Goal: Task Accomplishment & Management: Manage account settings

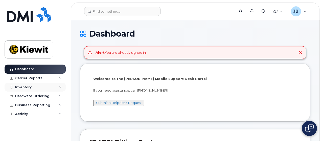
click at [51, 89] on div "Inventory" at bounding box center [35, 87] width 61 height 9
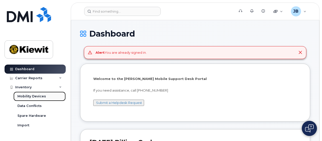
click at [51, 95] on link "Mobility Devices" at bounding box center [39, 97] width 52 height 10
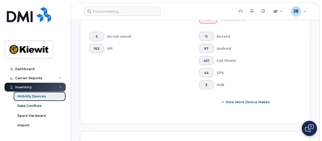
scroll to position [253, 0]
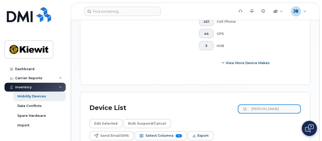
scroll to position [304, 0]
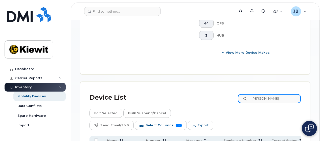
type input "stevens"
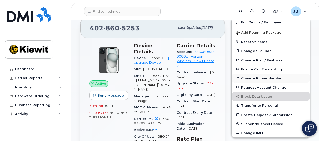
scroll to position [76, 0]
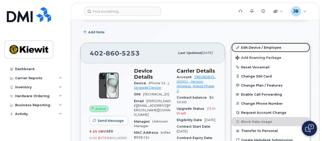
click at [263, 48] on link "Edit Device / Employee" at bounding box center [271, 47] width 78 height 9
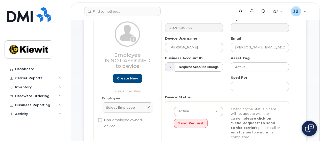
scroll to position [76, 0]
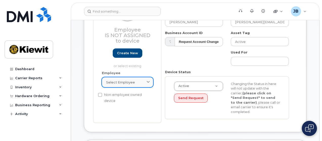
click at [143, 84] on div "Select employee" at bounding box center [127, 82] width 43 height 5
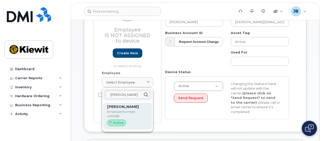
type input "brandon stevens"
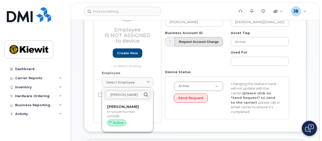
drag, startPoint x: 132, startPoint y: 108, endPoint x: 183, endPoint y: 27, distance: 96.2
click at [132, 108] on strong "[PERSON_NAME]" at bounding box center [123, 107] width 32 height 5
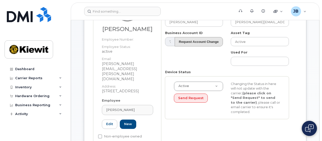
type input "400588"
type input "[PERSON_NAME]"
type input "[PERSON_NAME][EMAIL_ADDRESS][PERSON_NAME][DOMAIN_NAME]"
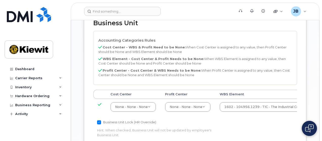
scroll to position [266, 0]
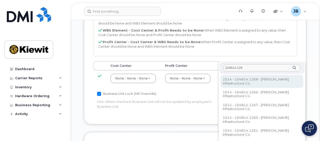
type input "104814.126"
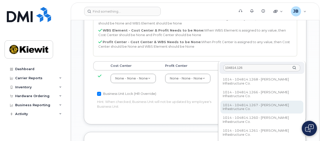
type input "35870949"
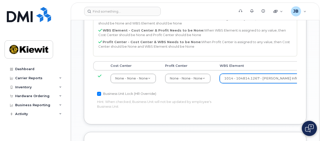
click at [198, 97] on div "Business Unit Accounting Categories Rules Cost Center - WBS & Profit Need to be…" at bounding box center [195, 53] width 223 height 143
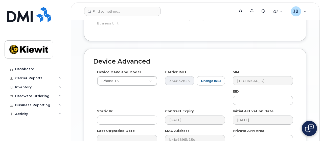
scroll to position [386, 0]
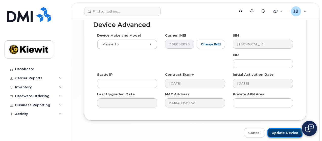
click at [281, 129] on input "Update Device" at bounding box center [285, 133] width 35 height 9
type input "Saving..."
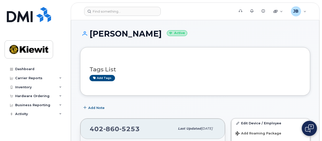
click at [216, 42] on div "[PERSON_NAME] Active" at bounding box center [195, 38] width 230 height 18
click at [213, 33] on h1 "[PERSON_NAME] Active" at bounding box center [195, 33] width 230 height 9
click at [48, 87] on div "Inventory" at bounding box center [35, 87] width 61 height 9
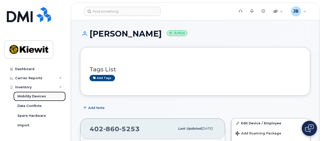
click at [47, 97] on link "Mobility Devices" at bounding box center [39, 97] width 52 height 10
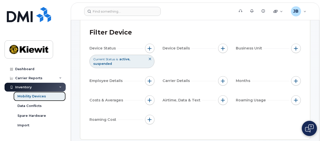
scroll to position [51, 0]
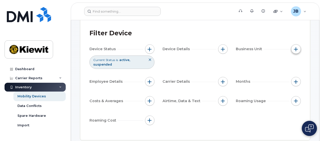
click at [293, 49] on div "Business Unit" at bounding box center [268, 50] width 65 height 10
click at [297, 48] on span "button" at bounding box center [296, 49] width 4 height 4
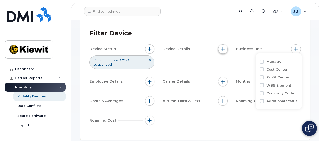
click at [221, 46] on button "button" at bounding box center [223, 50] width 10 height 10
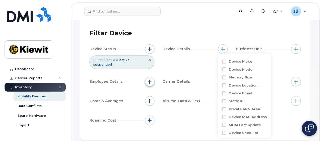
click at [148, 77] on button "button" at bounding box center [150, 82] width 10 height 10
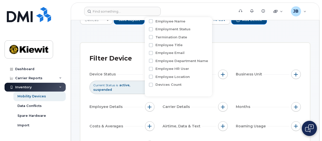
scroll to position [5, 0]
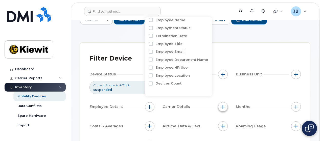
click at [223, 106] on button "button" at bounding box center [223, 108] width 10 height 10
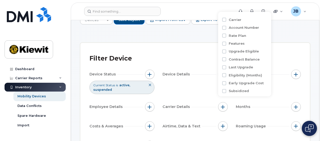
click at [186, 131] on div "Device Status Current Status is active suspended Device Details Business Unit E…" at bounding box center [196, 111] width 212 height 83
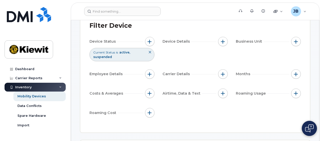
scroll to position [51, 0]
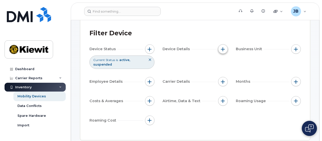
click at [226, 45] on button "button" at bounding box center [223, 50] width 10 height 10
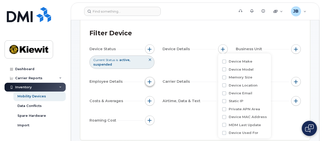
click at [153, 77] on button "button" at bounding box center [150, 82] width 10 height 10
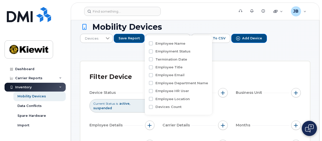
scroll to position [0, 0]
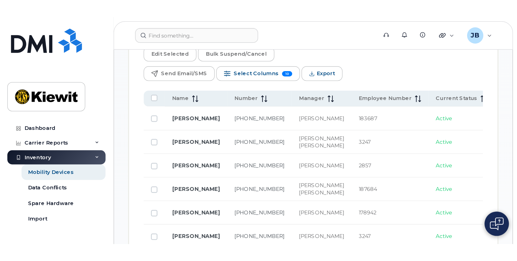
scroll to position [405, 0]
